Goal: Find specific page/section: Find specific page/section

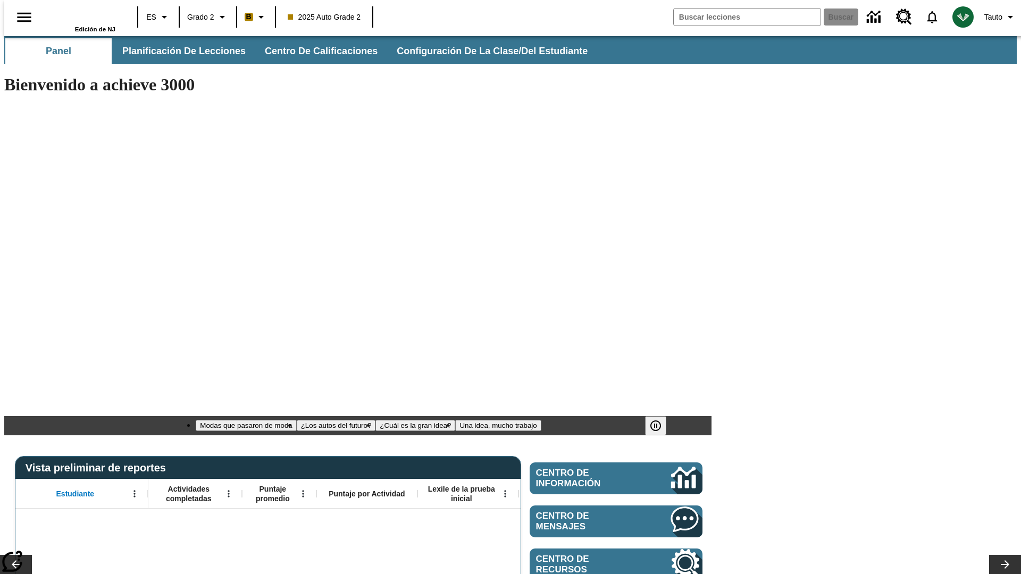
type input "-1"
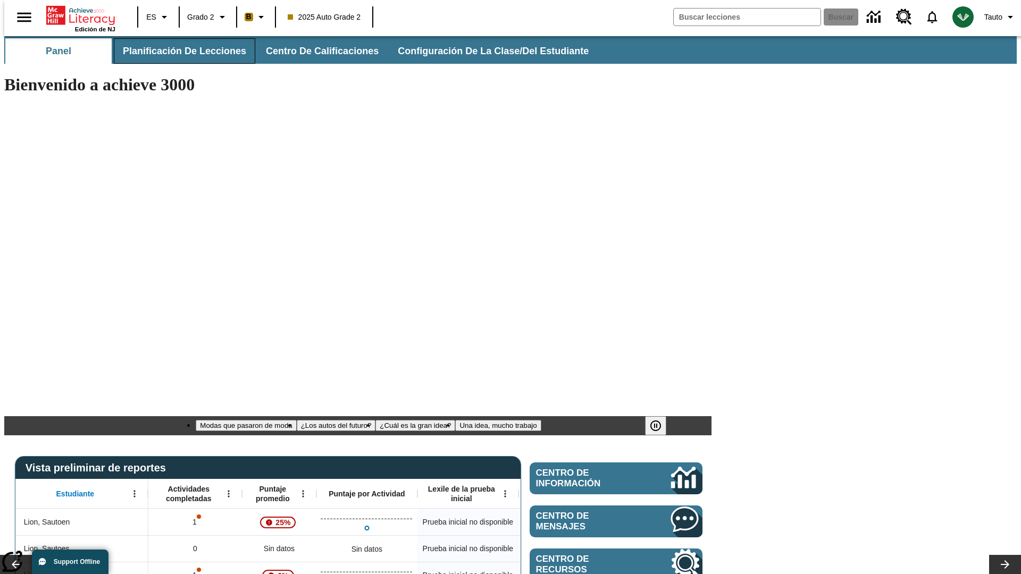
click at [178, 51] on span "Planificación de lecciones" at bounding box center [184, 51] width 123 height 12
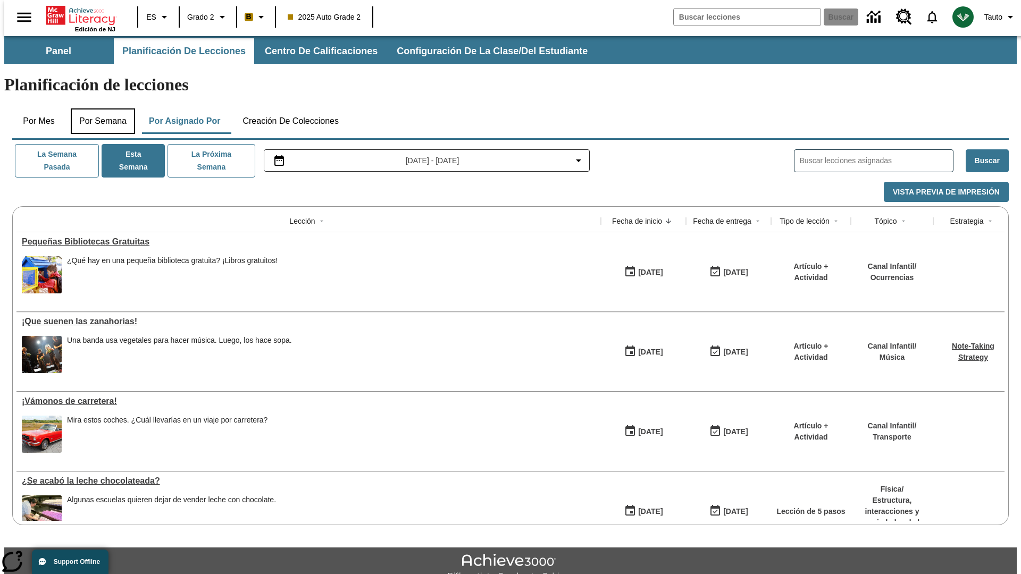
click at [99, 108] on button "Por semana" at bounding box center [103, 121] width 64 height 26
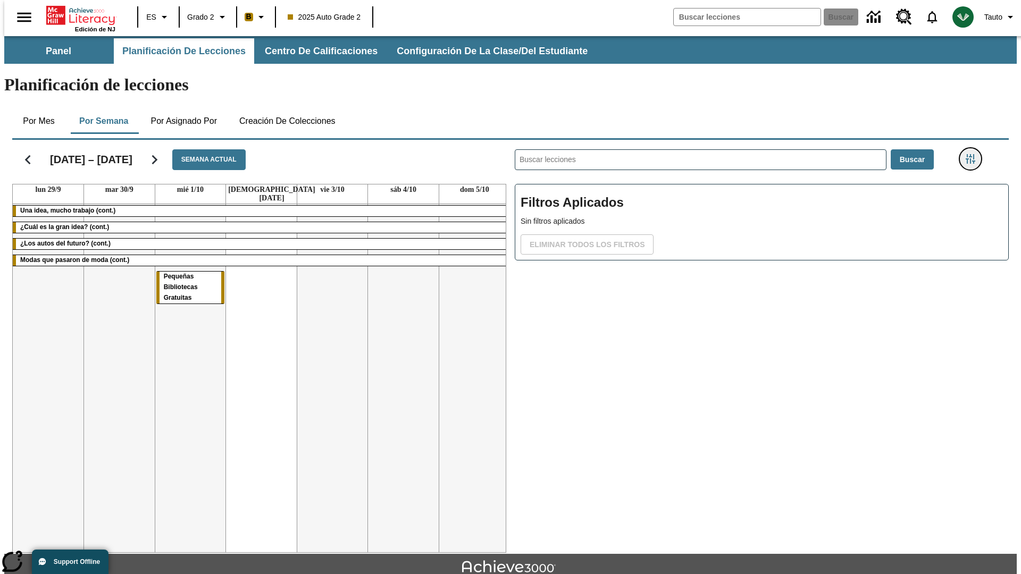
click at [974, 154] on icon "Menú lateral de filtros" at bounding box center [971, 159] width 10 height 10
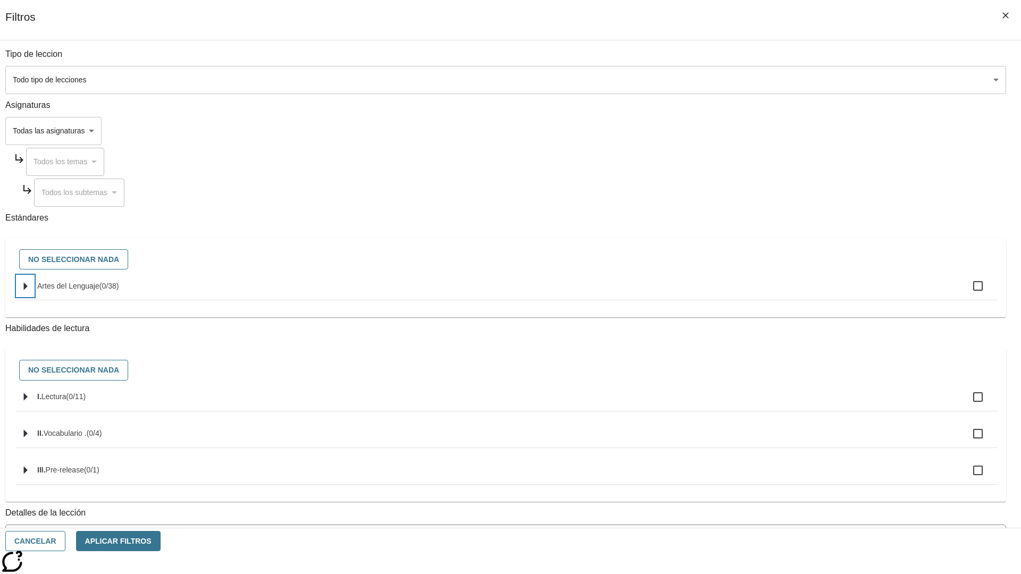
click at [28, 290] on icon "Seleccione estándares" at bounding box center [26, 286] width 4 height 8
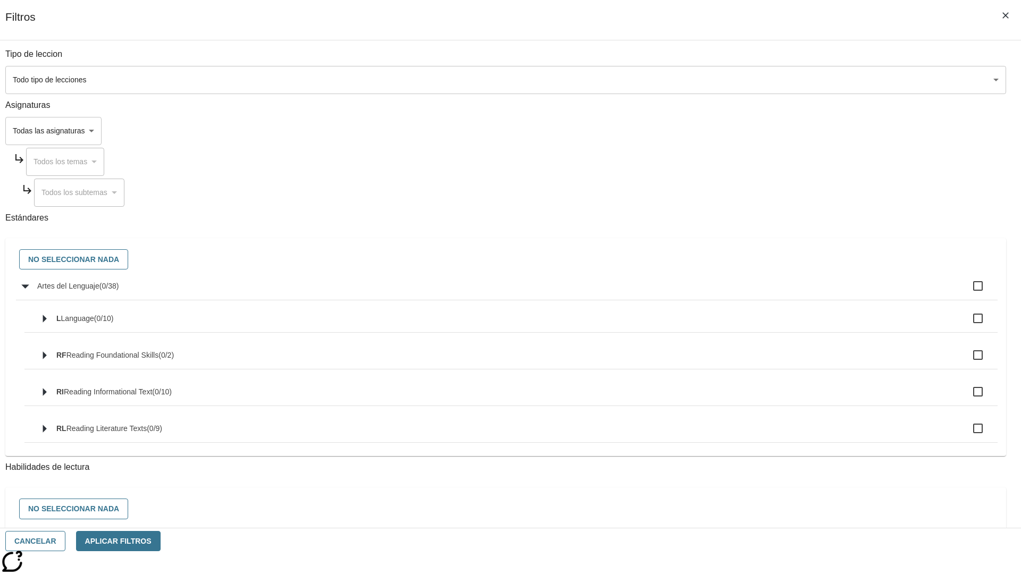
click at [773, 292] on label "Artes del Lenguaje ( 0 / 38 )" at bounding box center [513, 286] width 952 height 22
click at [967, 292] on input "Artes del Lenguaje ( 0 / 38 )" at bounding box center [978, 286] width 22 height 22
checkbox input "true"
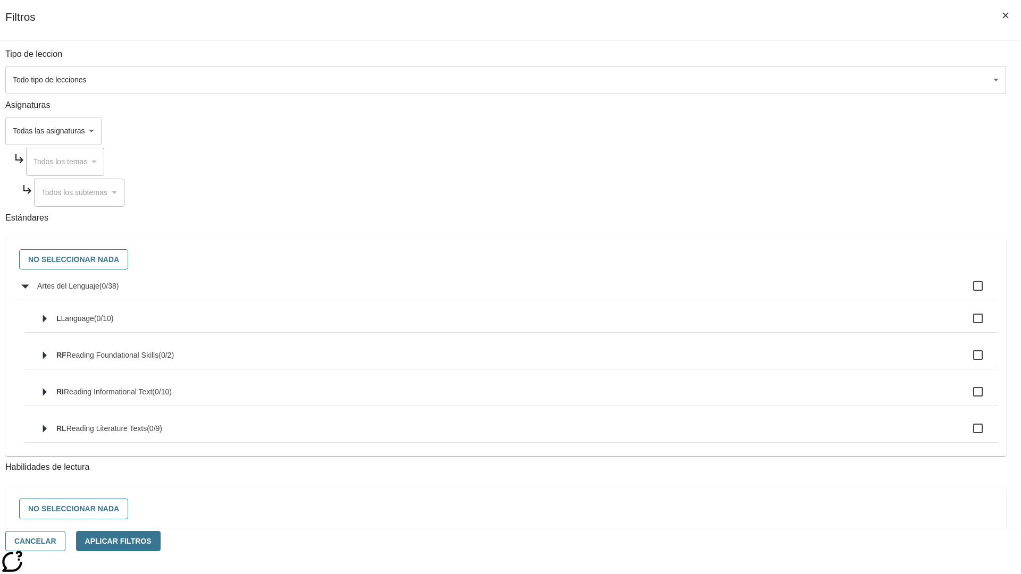
checkbox input "true"
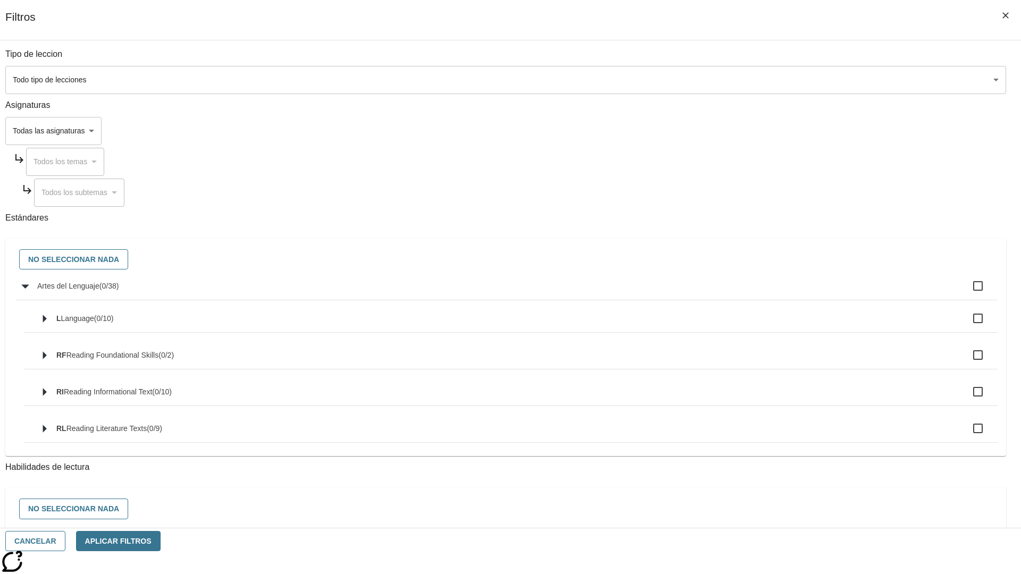
checkbox input "true"
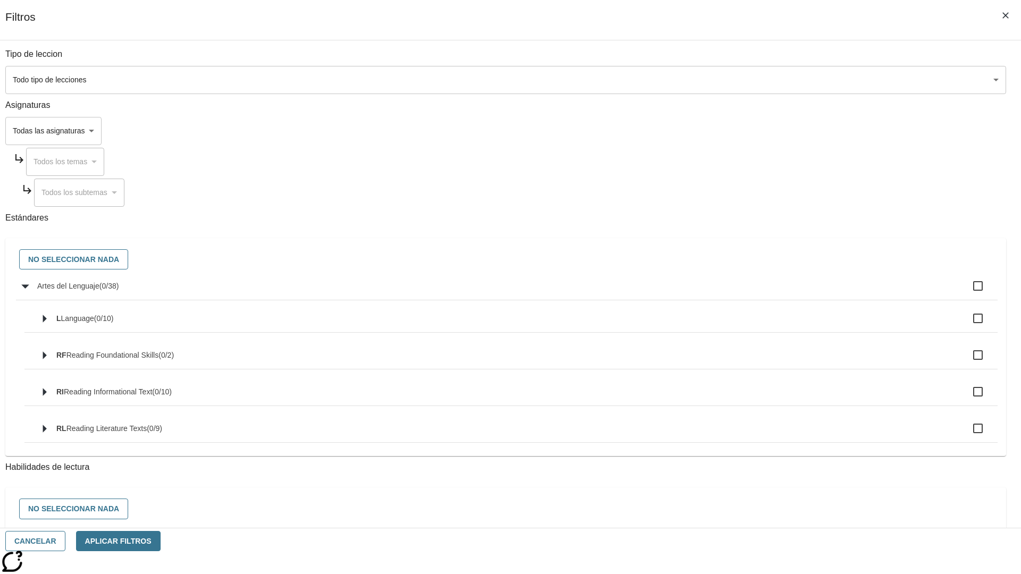
checkbox input "true"
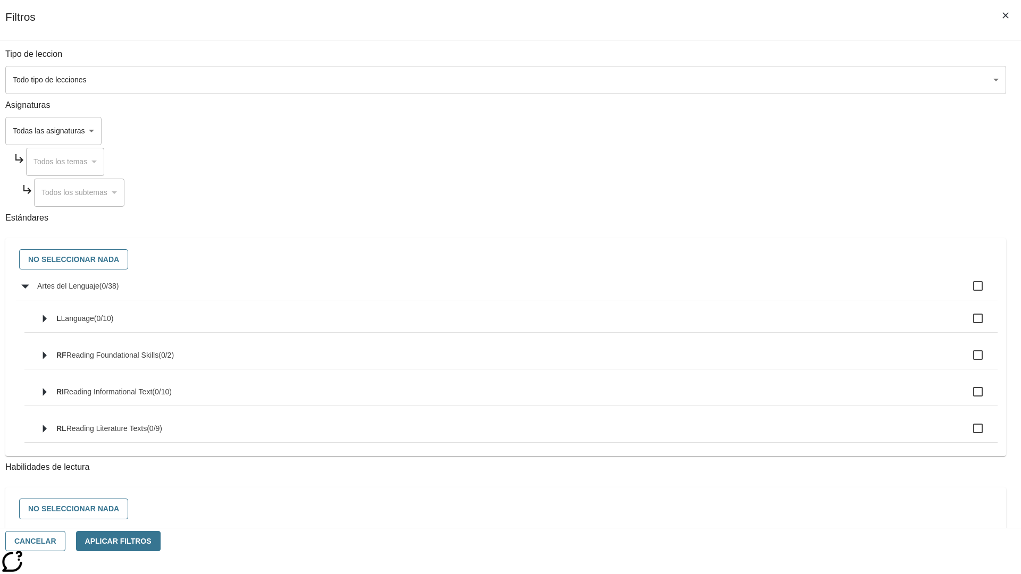
checkbox input "true"
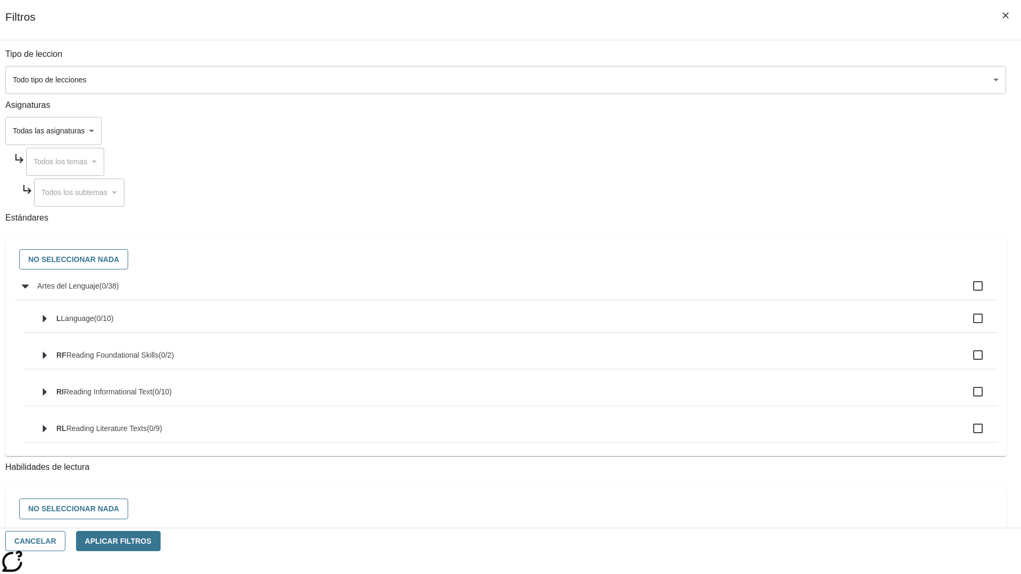
checkbox input "true"
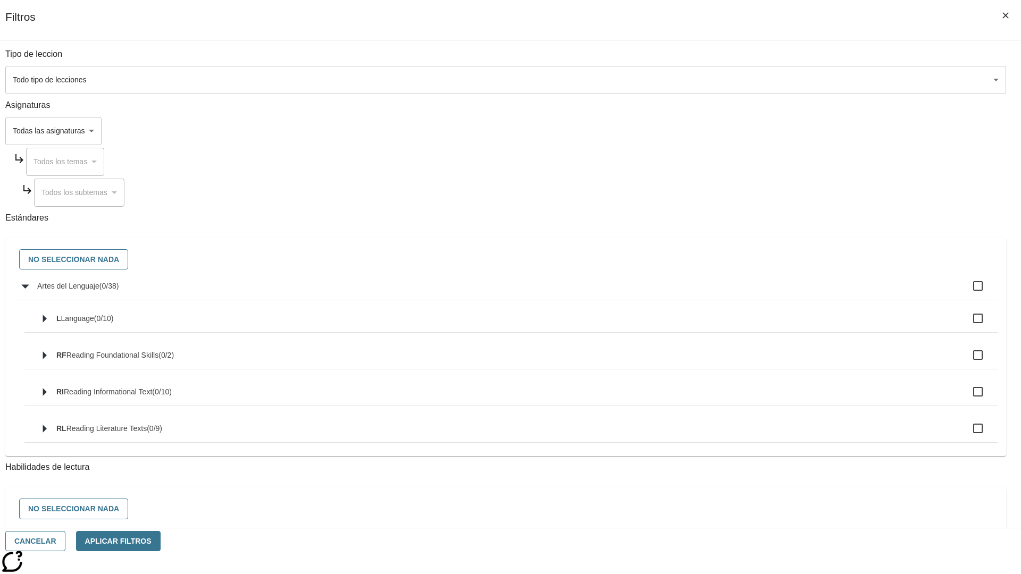
checkbox input "true"
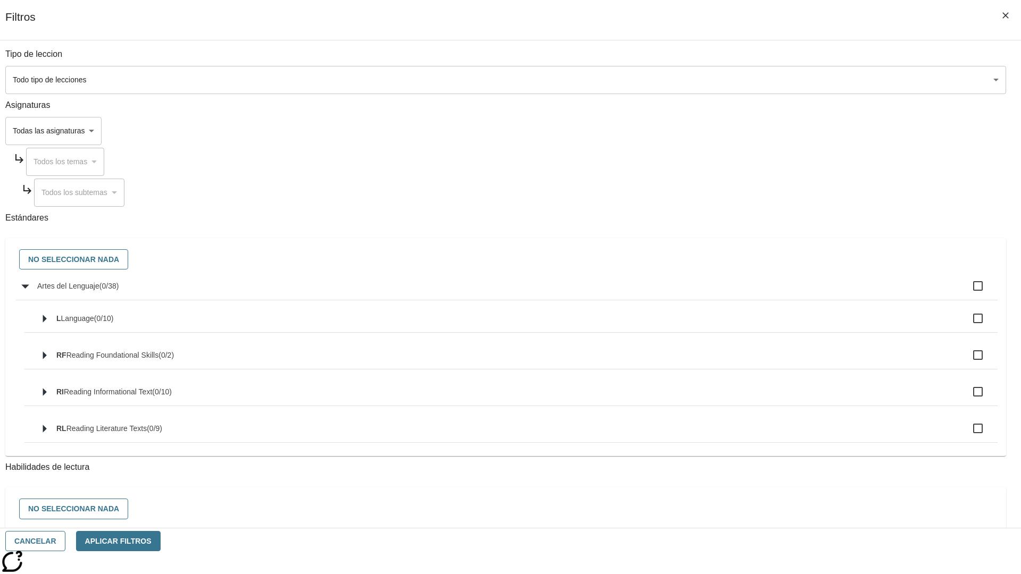
checkbox input "true"
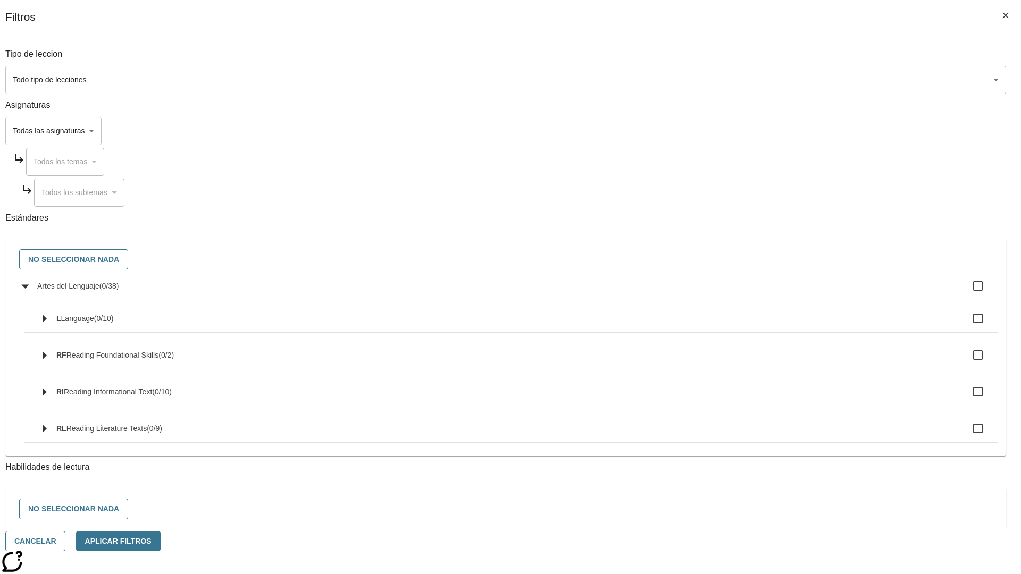
checkbox input "true"
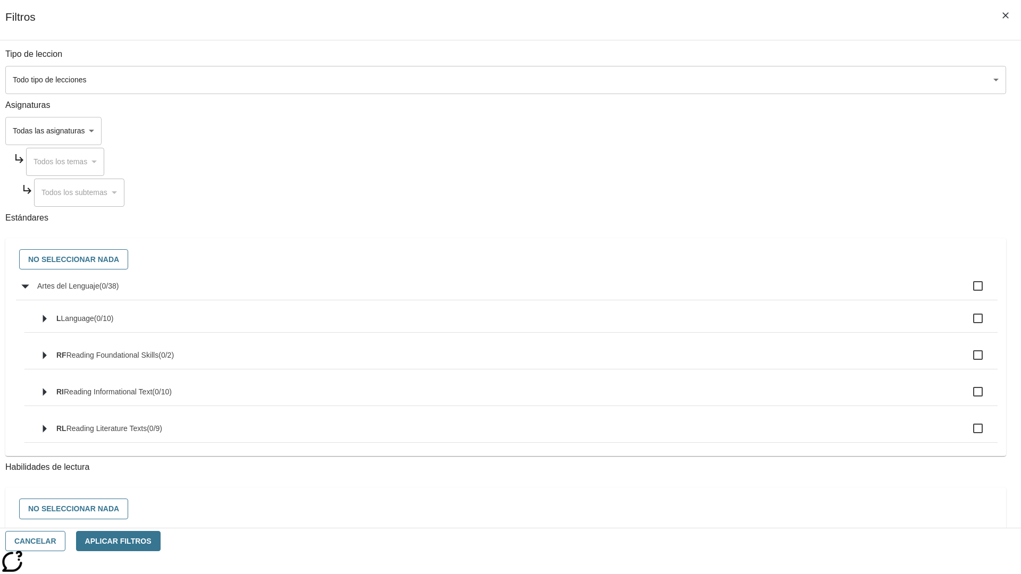
checkbox input "true"
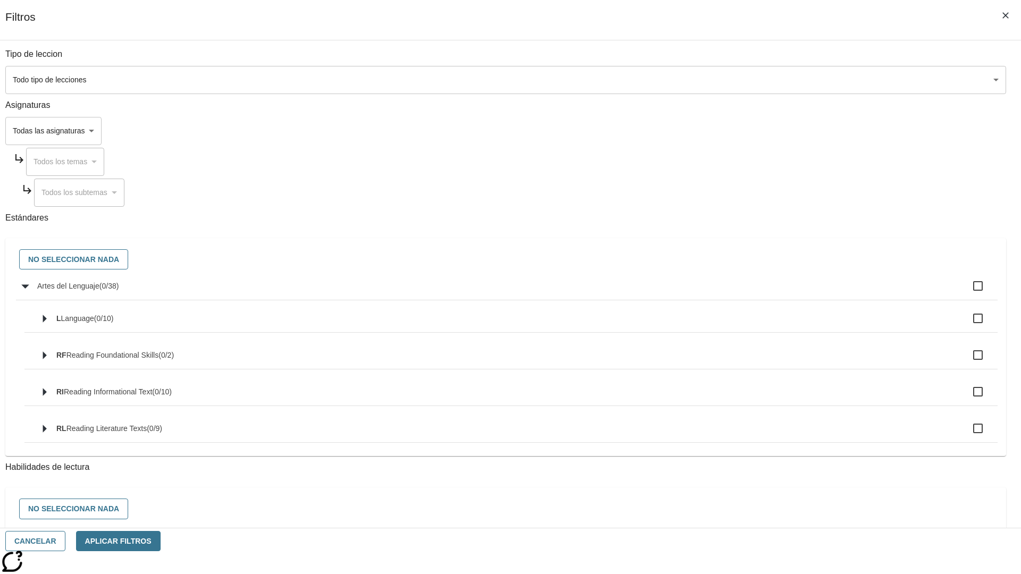
checkbox input "true"
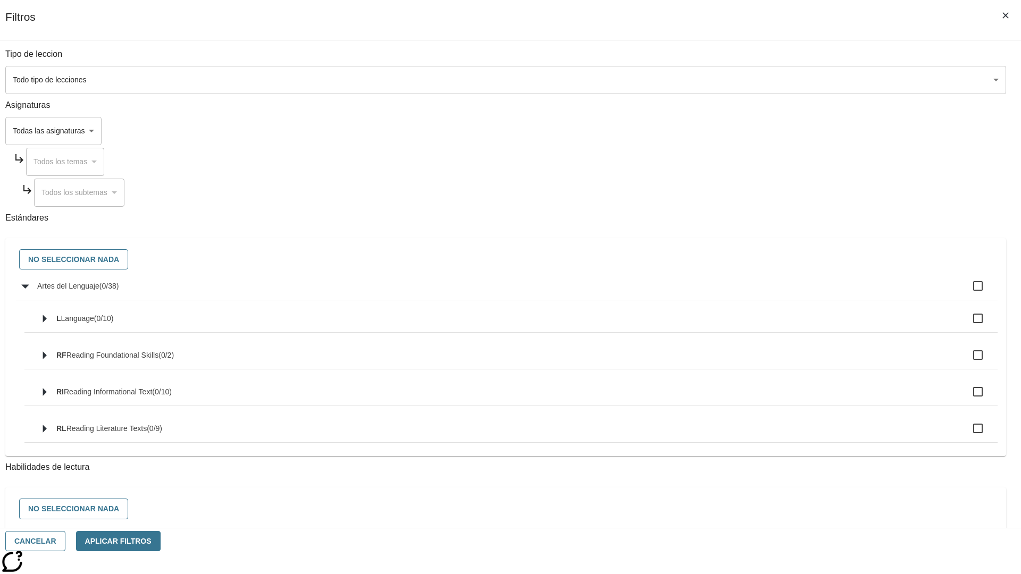
checkbox input "true"
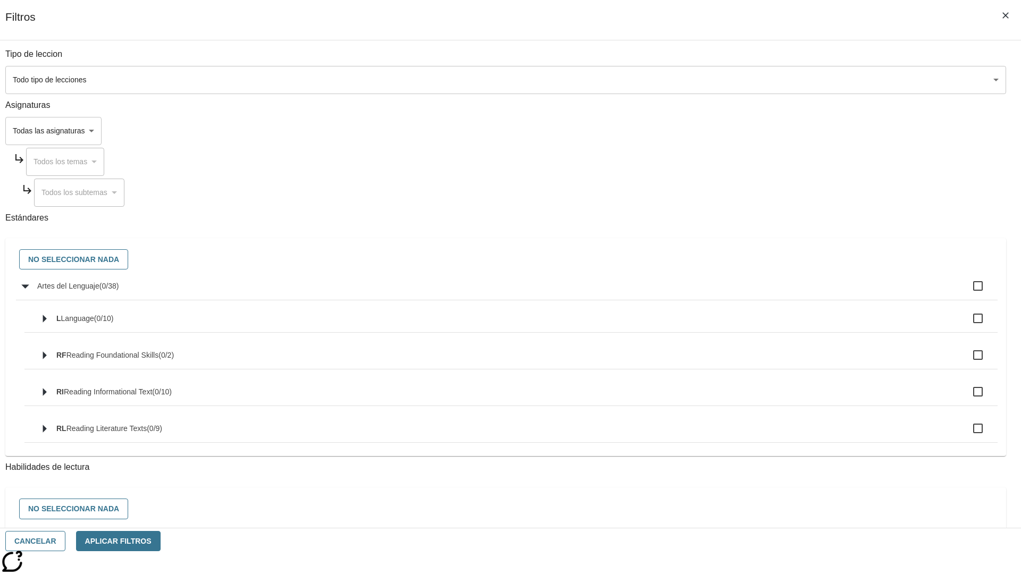
checkbox input "true"
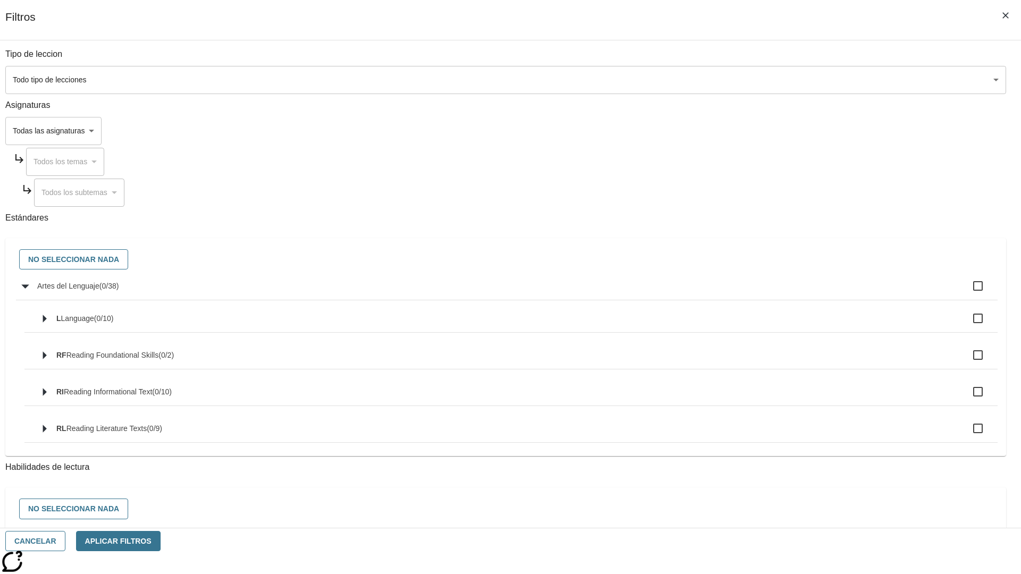
checkbox input "true"
